Goal: Navigation & Orientation: Find specific page/section

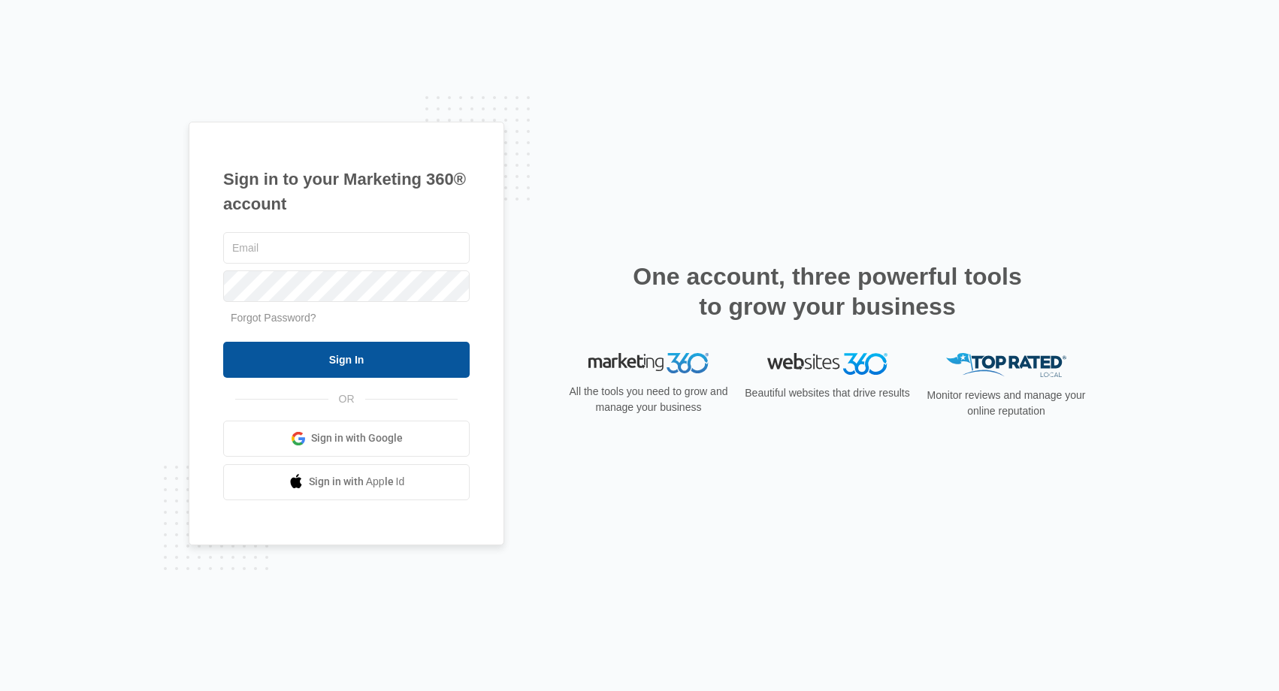
type input "[EMAIL_ADDRESS][DOMAIN_NAME]"
click at [356, 372] on input "Sign In" at bounding box center [346, 360] width 246 height 36
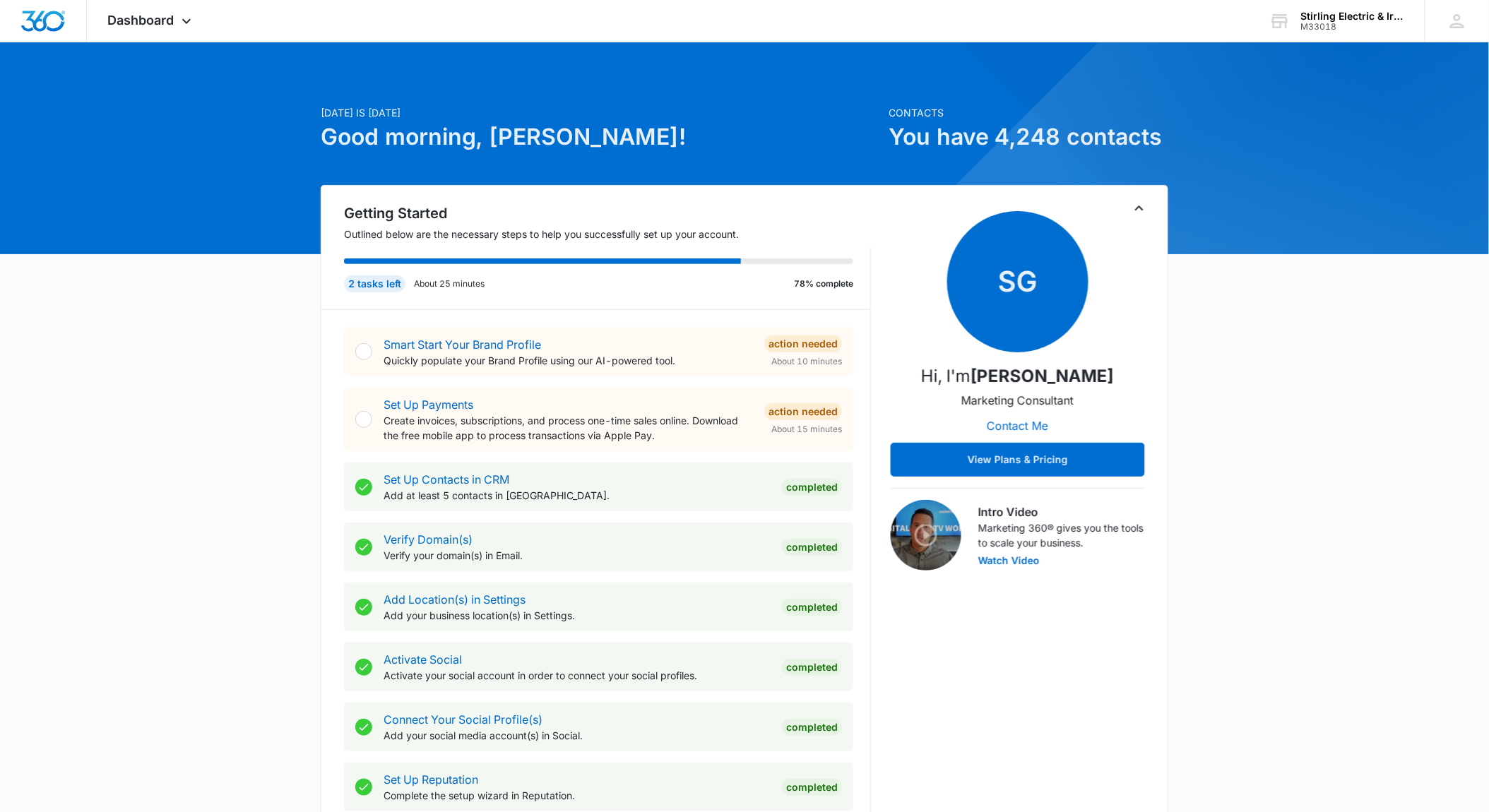
click at [181, 560] on div "[DATE] is [DATE] Good morning, [PERSON_NAME]! Contacts You have 4,248 contacts …" at bounding box center [744, 822] width 1489 height 1524
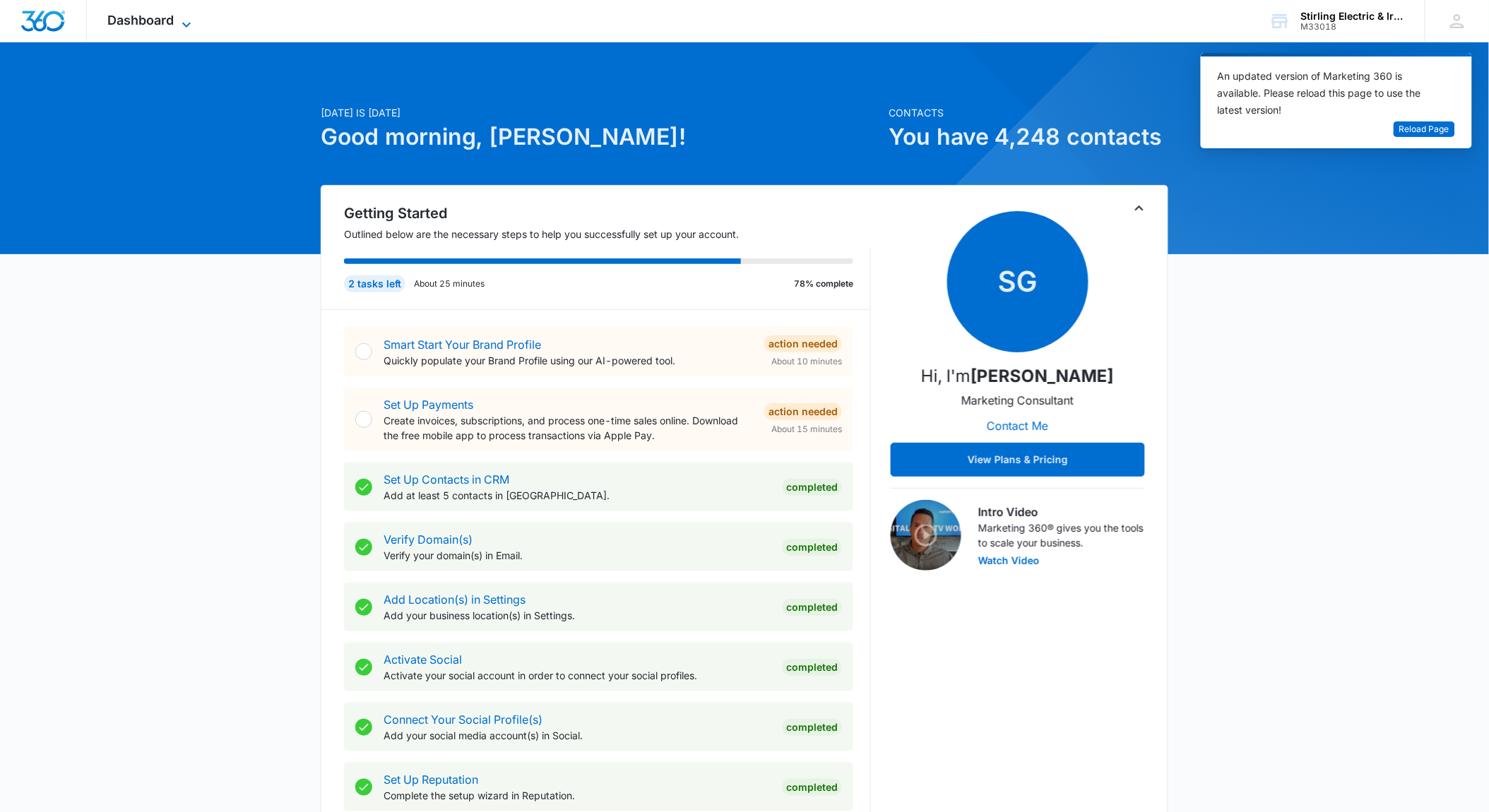
click at [165, 16] on span "Dashboard" at bounding box center [141, 21] width 67 height 15
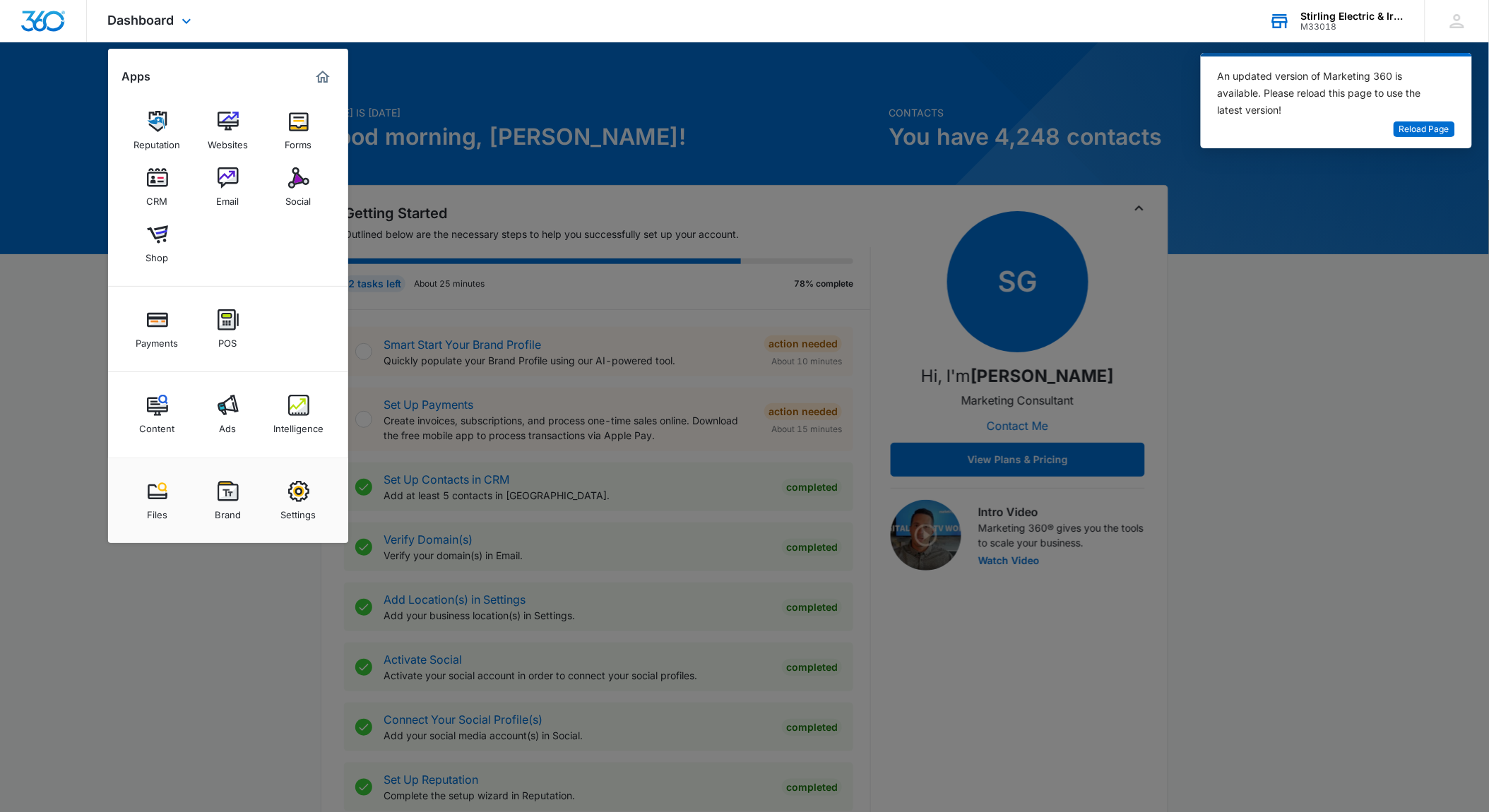
click at [1348, 13] on div "Stirling Electric & Irrigation" at bounding box center [1353, 16] width 103 height 11
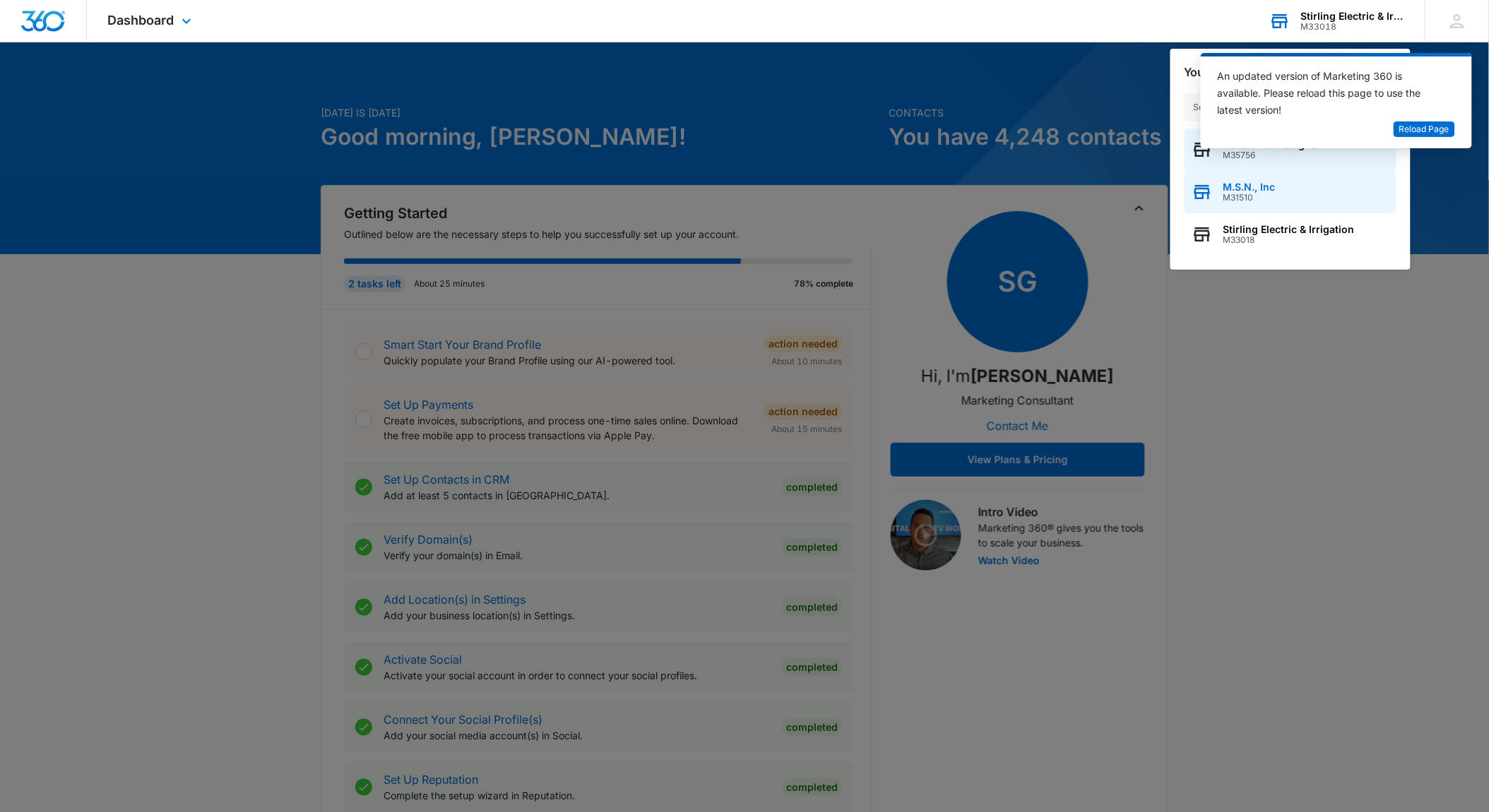
click at [1237, 195] on span "M31510" at bounding box center [1249, 197] width 53 height 10
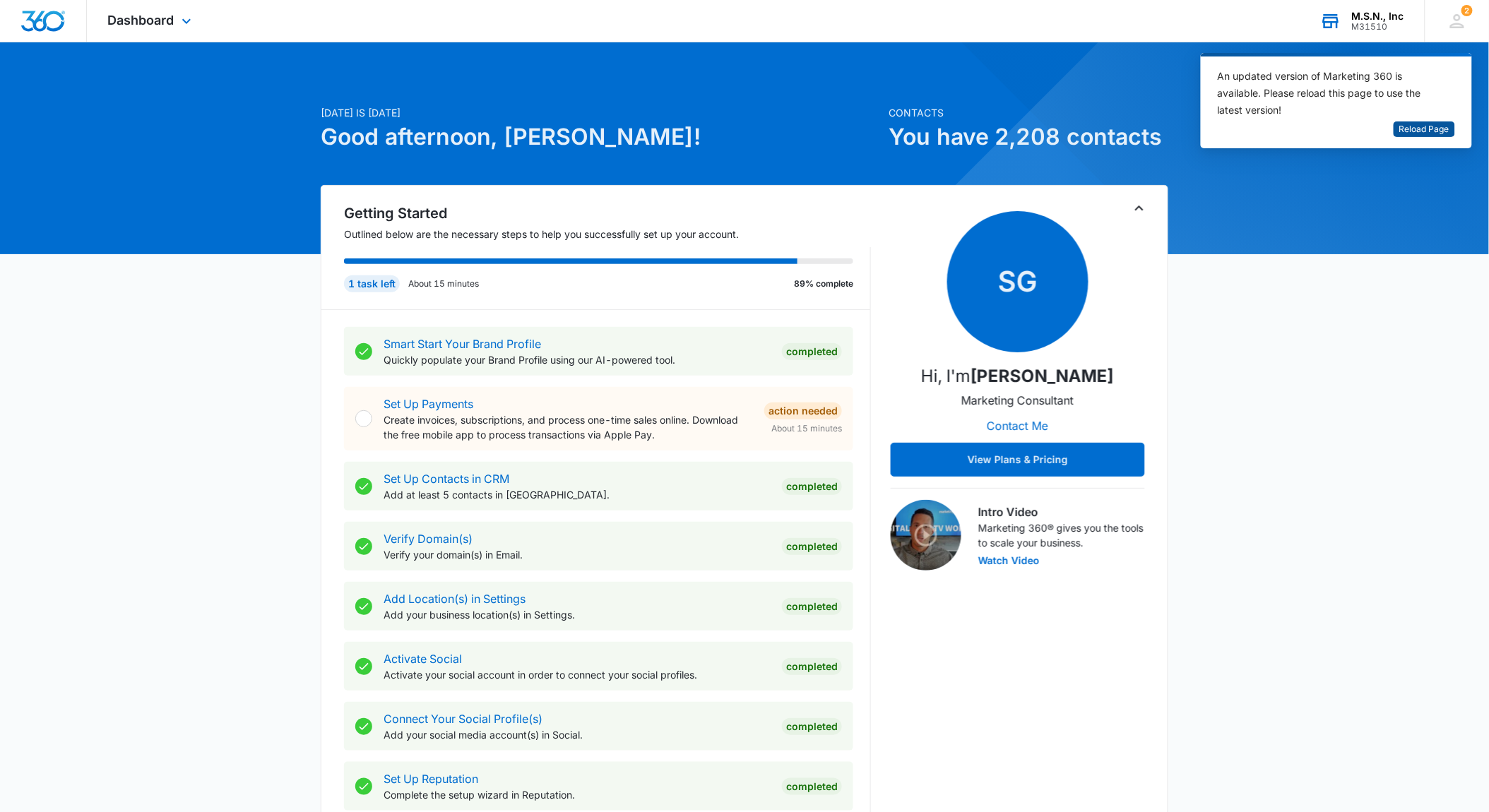
click at [1439, 133] on span "Reload Page" at bounding box center [1424, 130] width 50 height 13
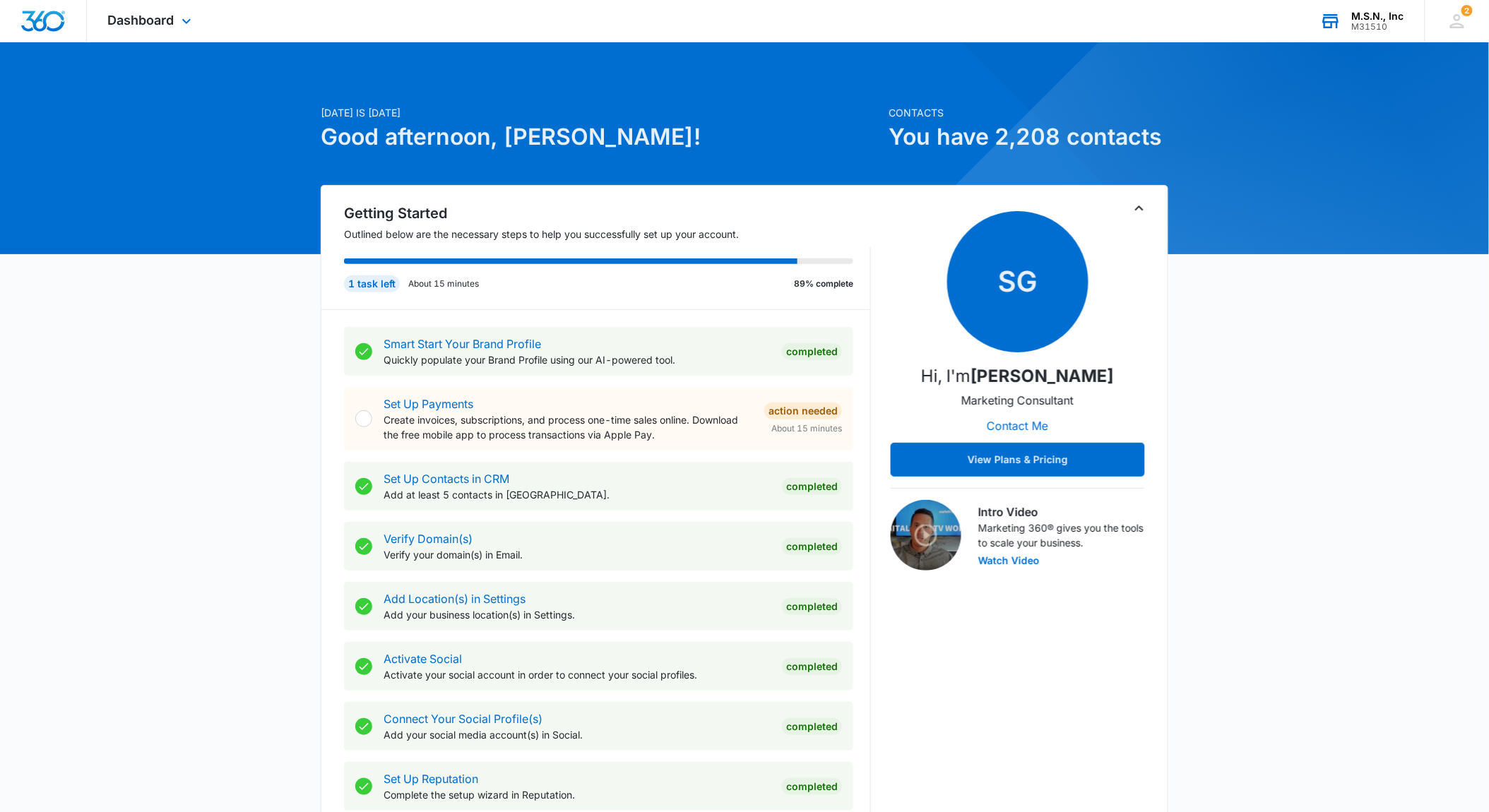
click at [1372, 16] on div "M.S.N., Inc" at bounding box center [1378, 16] width 53 height 11
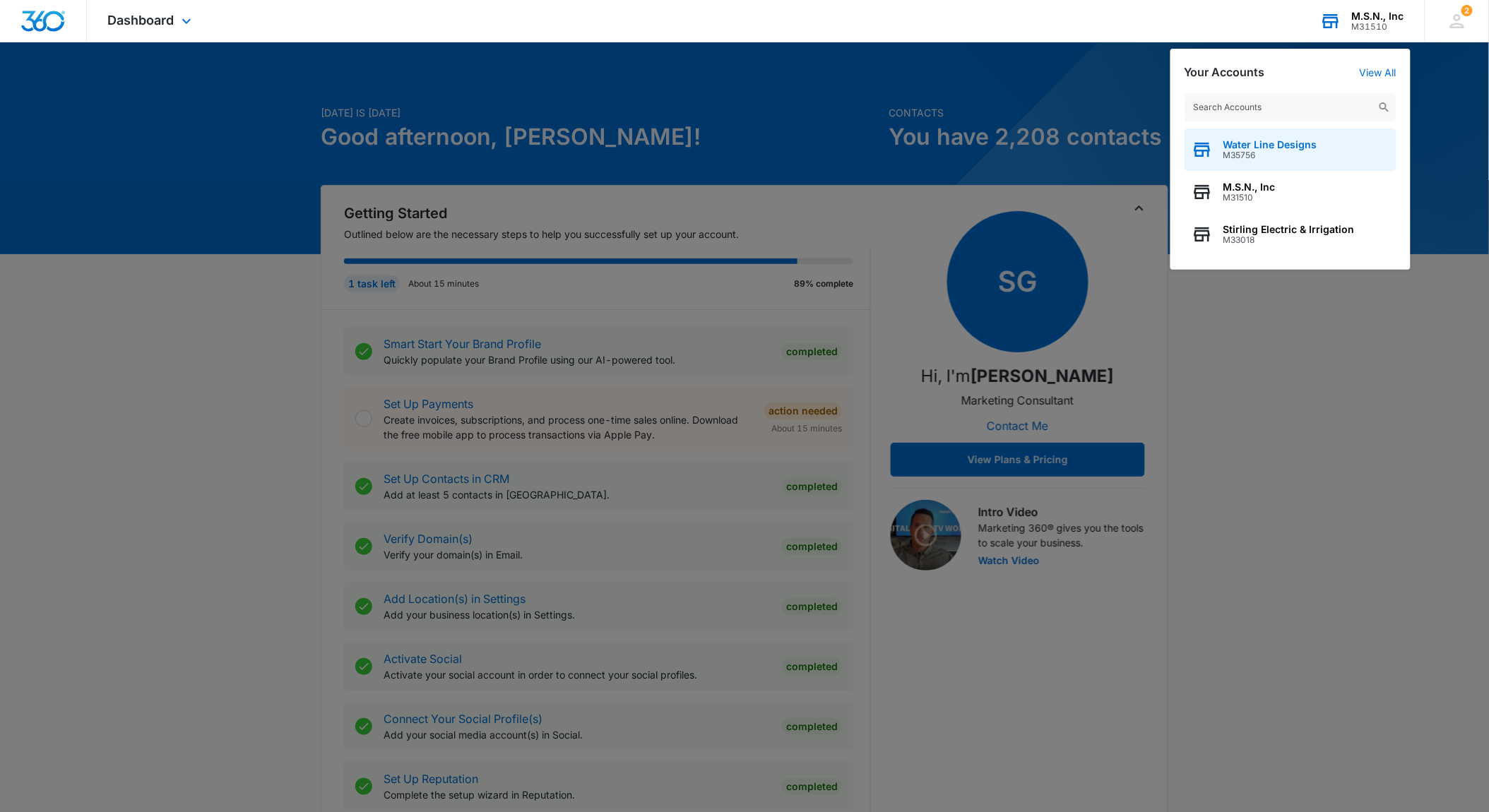
click at [1283, 152] on span "M35756" at bounding box center [1270, 155] width 94 height 10
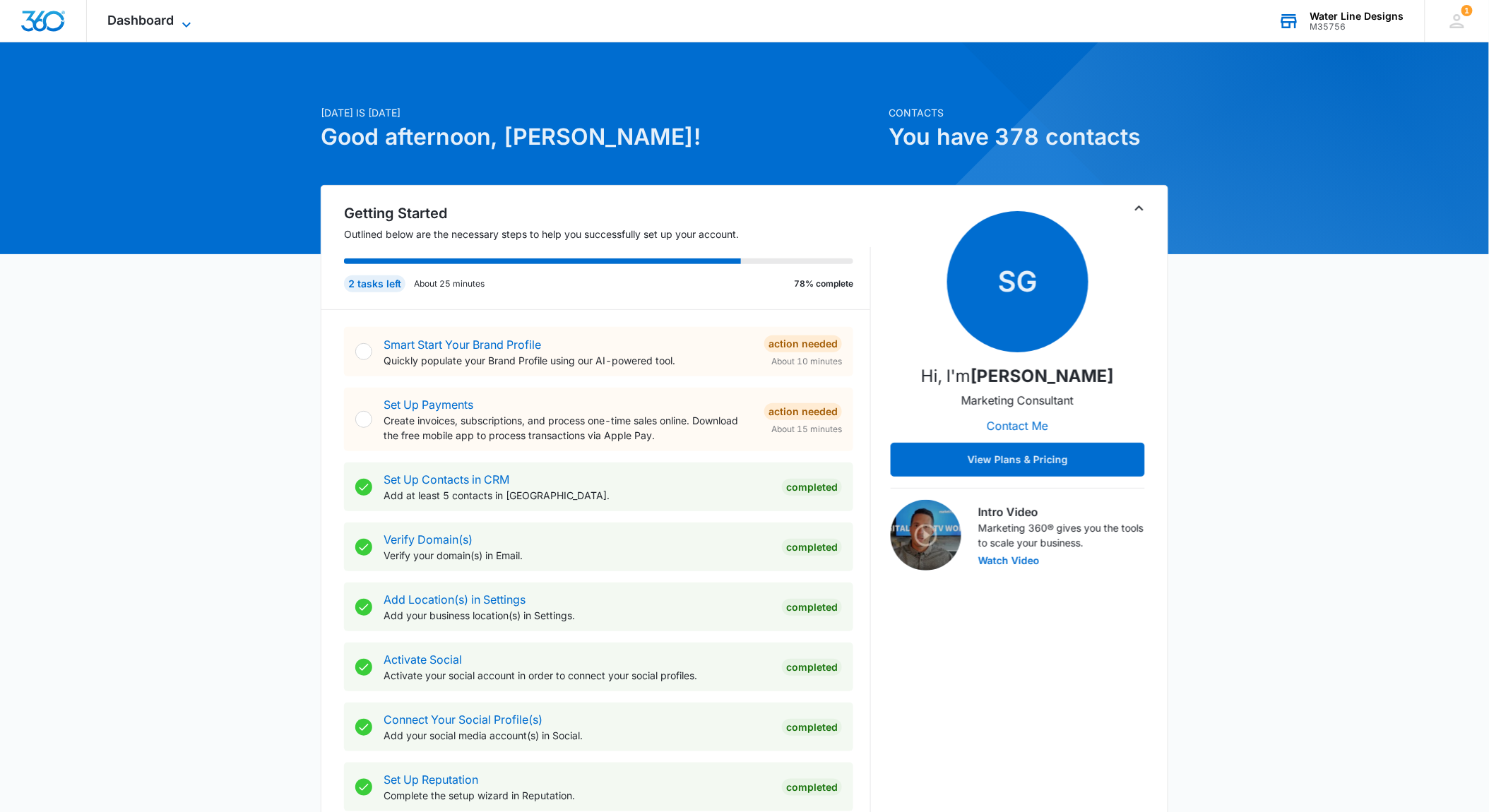
click at [152, 19] on span "Dashboard" at bounding box center [141, 21] width 67 height 15
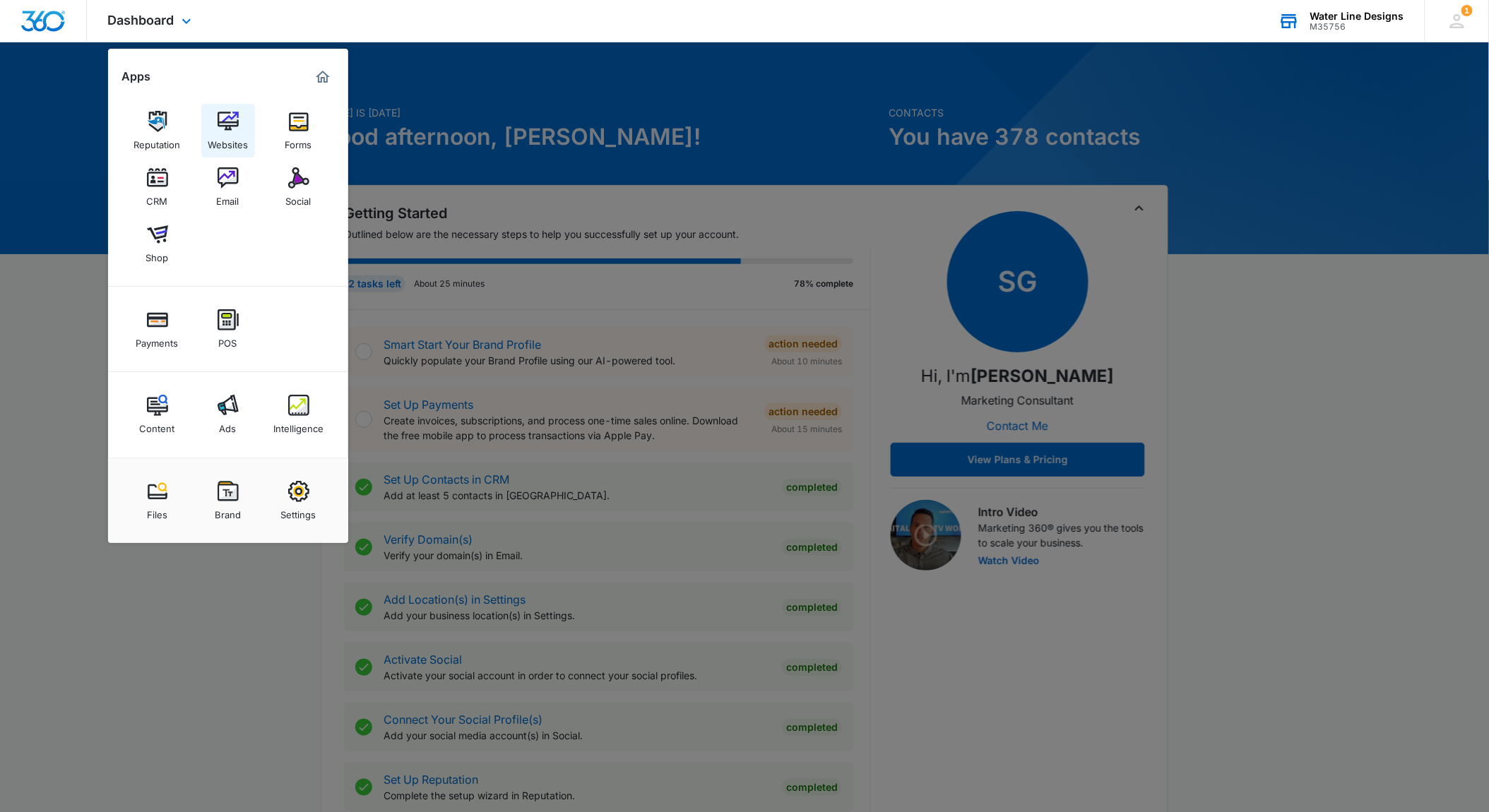
click at [223, 117] on img at bounding box center [227, 121] width 22 height 22
